Goal: Task Accomplishment & Management: Manage account settings

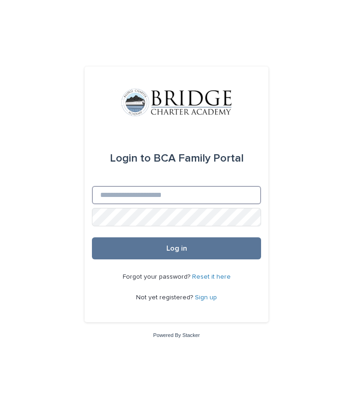
click at [215, 204] on input "Email" at bounding box center [176, 195] width 169 height 18
type input "**********"
click at [215, 260] on button "Log in" at bounding box center [176, 248] width 169 height 22
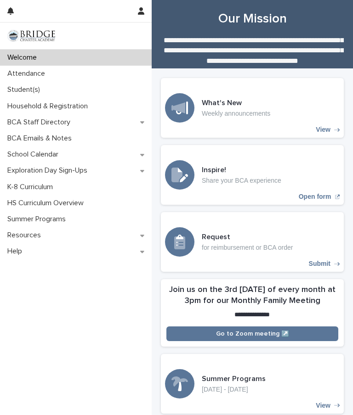
click at [30, 73] on p "Attendance" at bounding box center [28, 73] width 49 height 9
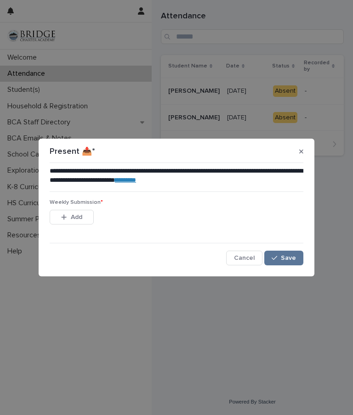
click at [62, 213] on button "Add" at bounding box center [72, 217] width 44 height 15
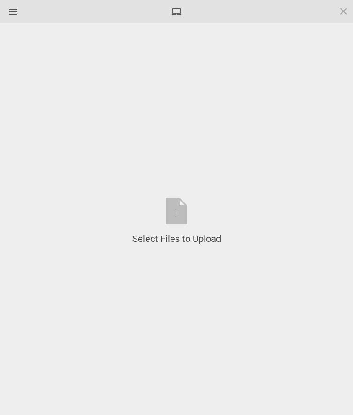
click at [175, 212] on div "Select Files to Upload or Drag and Drop, Copy and Paste Files" at bounding box center [176, 221] width 89 height 47
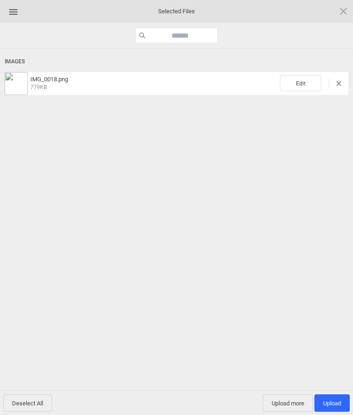
click at [331, 401] on span "Upload 1" at bounding box center [332, 403] width 18 height 7
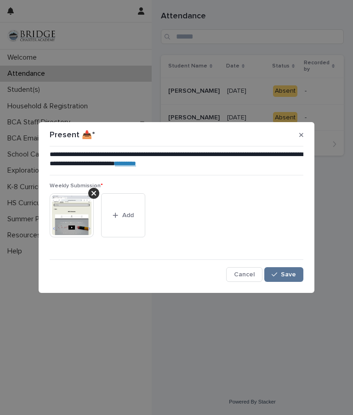
click at [285, 270] on button "Save" at bounding box center [283, 274] width 39 height 15
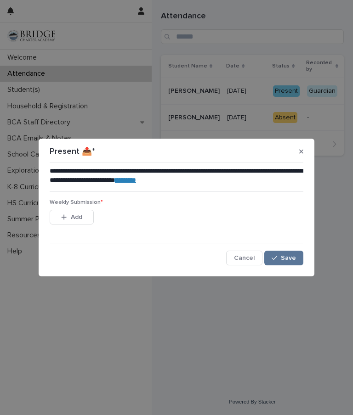
click at [68, 219] on div "button" at bounding box center [65, 217] width 9 height 6
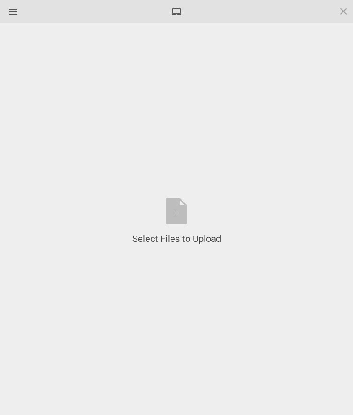
click at [174, 207] on div "Select Files to Upload or Drag and Drop, Copy and Paste Files" at bounding box center [176, 221] width 89 height 47
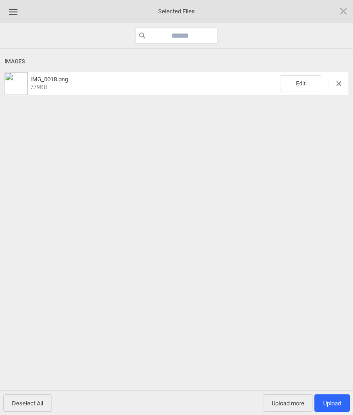
click at [333, 400] on span "Upload 1" at bounding box center [332, 403] width 18 height 7
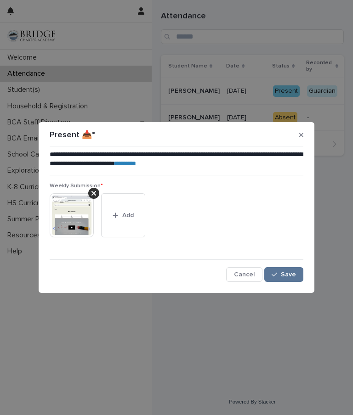
click at [283, 275] on span "Save" at bounding box center [288, 274] width 15 height 6
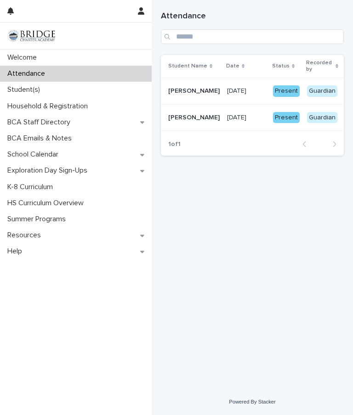
click at [52, 93] on div "Student(s)" at bounding box center [76, 90] width 152 height 16
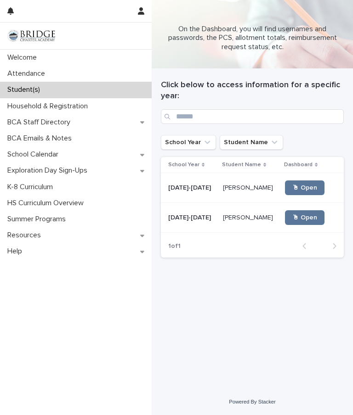
click at [236, 187] on p "Duke Altemus" at bounding box center [249, 187] width 52 height 10
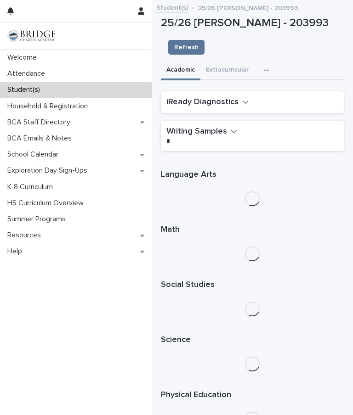
click at [227, 68] on button "Extracurricular" at bounding box center [227, 70] width 54 height 19
